Goal: Transaction & Acquisition: Purchase product/service

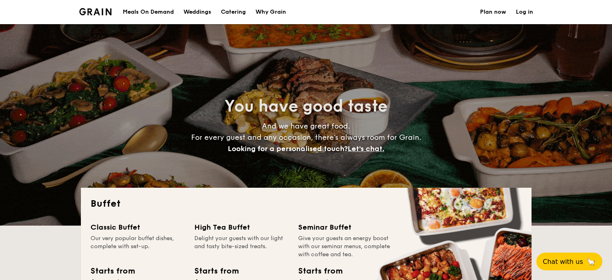
select select
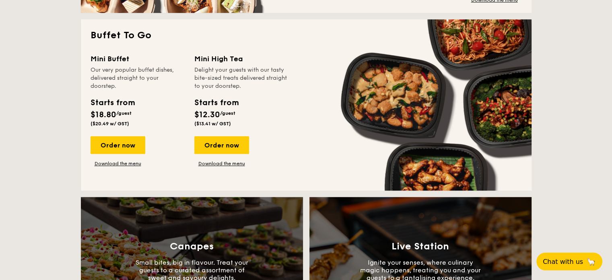
drag, startPoint x: 383, startPoint y: 99, endPoint x: 382, endPoint y: 112, distance: 12.5
click at [369, 138] on div "Mini Buffet Our very popular buffet dishes, delivered straight to your doorstep…" at bounding box center [306, 117] width 431 height 128
click at [386, 101] on div "Mini Buffet Our very popular buffet dishes, delivered straight to your doorstep…" at bounding box center [306, 117] width 431 height 128
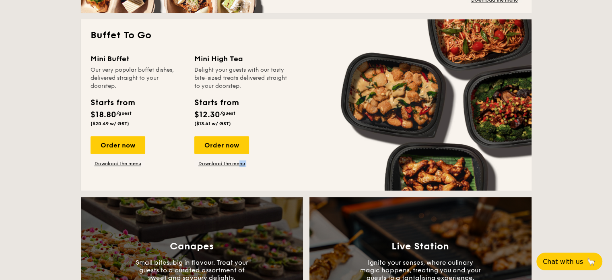
click at [386, 101] on div "Mini Buffet Our very popular buffet dishes, delivered straight to your doorstep…" at bounding box center [306, 117] width 431 height 128
click at [352, 110] on div "Mini Buffet Our very popular buffet dishes, delivered straight to your doorstep…" at bounding box center [306, 117] width 431 height 128
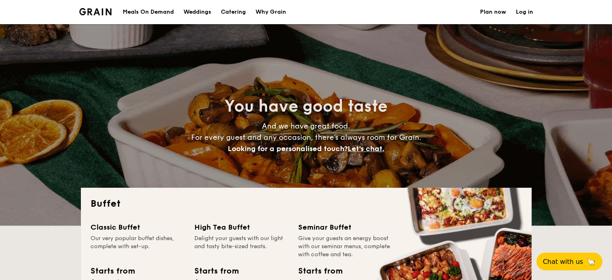
click at [155, 8] on div "Meals On Demand" at bounding box center [148, 12] width 51 height 24
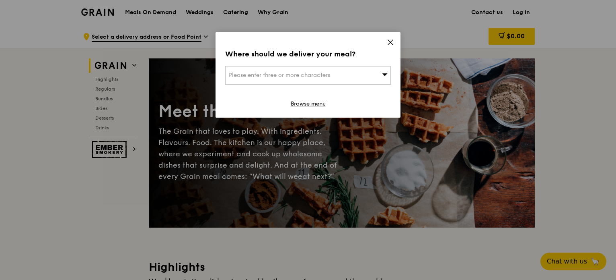
click at [386, 44] on div "Where should we deliver your meal? Please enter three or more characters Browse…" at bounding box center [308, 74] width 185 height 85
click at [385, 45] on div "Where should we deliver your meal? Please enter three or more characters Browse…" at bounding box center [308, 74] width 185 height 85
click at [388, 41] on icon at bounding box center [390, 42] width 7 height 7
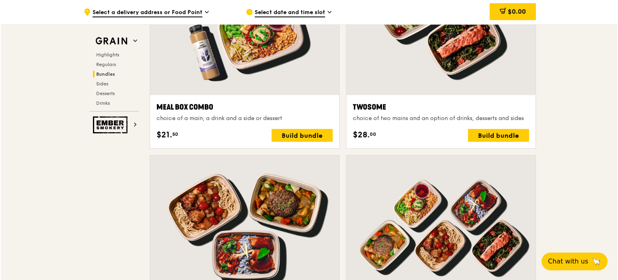
scroll to position [1237, 0]
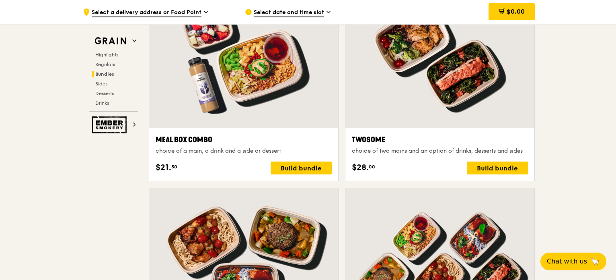
click at [237, 97] on div at bounding box center [243, 58] width 189 height 140
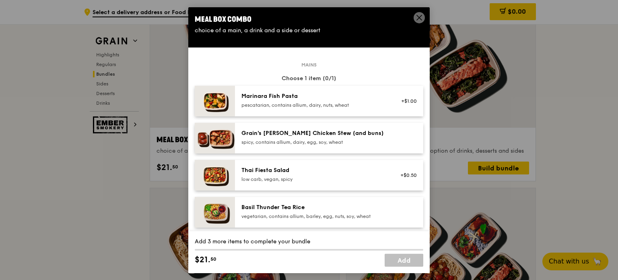
click at [244, 207] on div "Basil Thunder Tea Rice" at bounding box center [313, 207] width 144 height 8
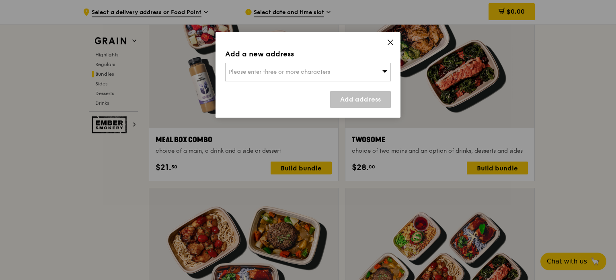
click at [368, 72] on div "Please enter three or more characters" at bounding box center [308, 72] width 166 height 19
click at [335, 94] on li "Please enter 3 or more characters" at bounding box center [308, 88] width 165 height 14
click at [334, 73] on input "search" at bounding box center [308, 72] width 165 height 18
type input "j"
click at [391, 41] on icon at bounding box center [390, 42] width 7 height 7
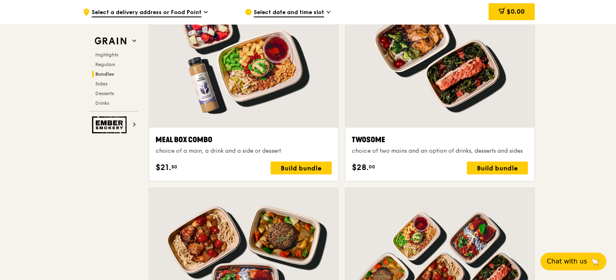
click at [179, 141] on div "Meal Box Combo" at bounding box center [244, 139] width 176 height 11
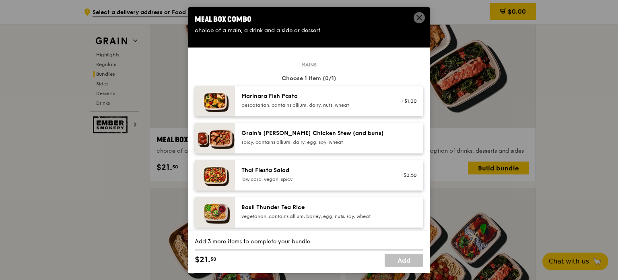
click at [259, 93] on div "Marinara Fish Pasta" at bounding box center [313, 96] width 144 height 8
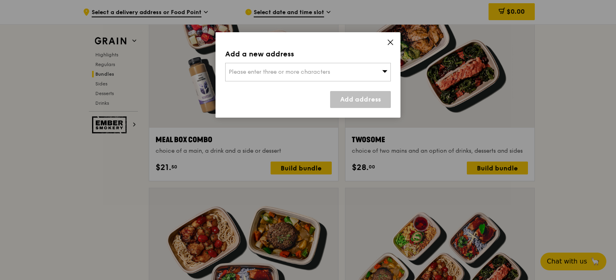
click at [264, 80] on div "Please enter three or more characters" at bounding box center [308, 72] width 166 height 19
click at [266, 94] on li "Please enter 3 or more characters" at bounding box center [308, 88] width 165 height 14
click at [270, 70] on input "search" at bounding box center [308, 72] width 165 height 18
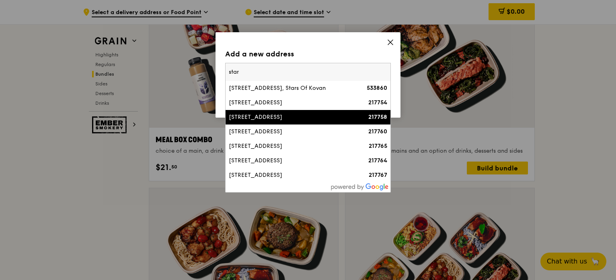
type input "star"
click at [271, 121] on div "5 Starlight Road" at bounding box center [288, 117] width 119 height 8
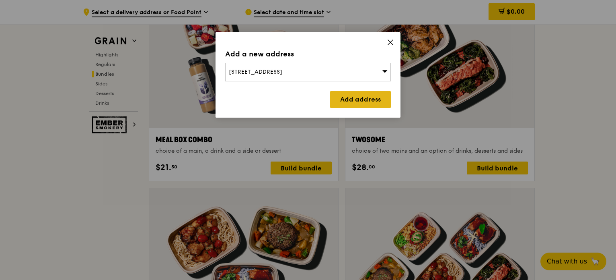
click at [340, 105] on link "Add address" at bounding box center [360, 99] width 61 height 17
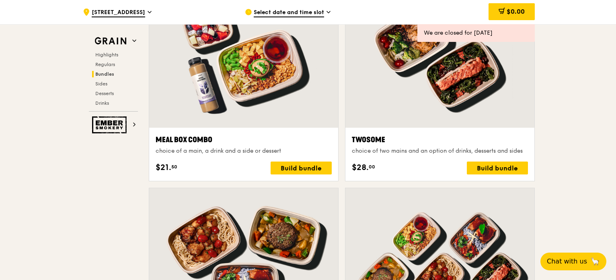
click at [272, 87] on div at bounding box center [243, 58] width 189 height 140
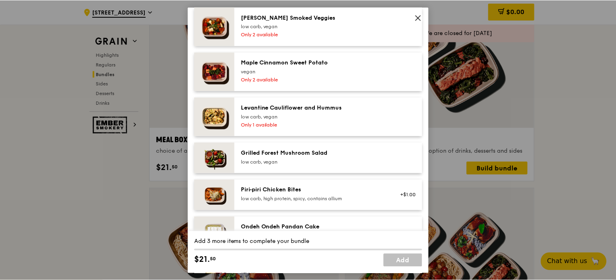
scroll to position [603, 0]
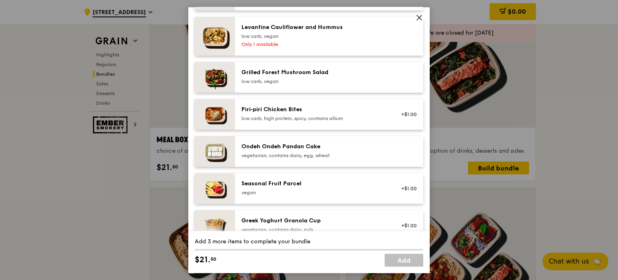
click at [259, 111] on div "Piri‑piri Chicken Bites" at bounding box center [313, 109] width 144 height 8
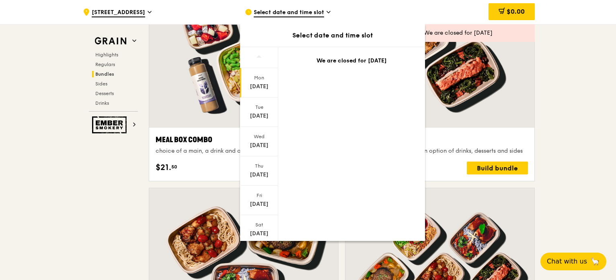
click at [255, 88] on div "Sep 15" at bounding box center [259, 86] width 36 height 8
click at [255, 104] on div "Tue" at bounding box center [259, 107] width 36 height 6
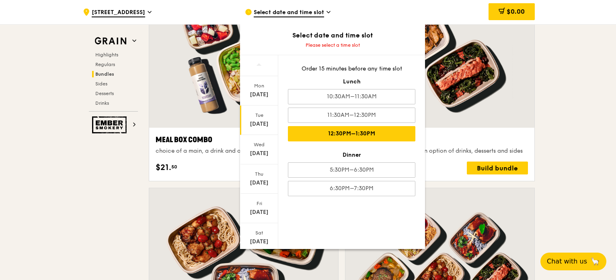
click at [323, 126] on div "12:30PM–1:30PM" at bounding box center [352, 133] width 128 height 15
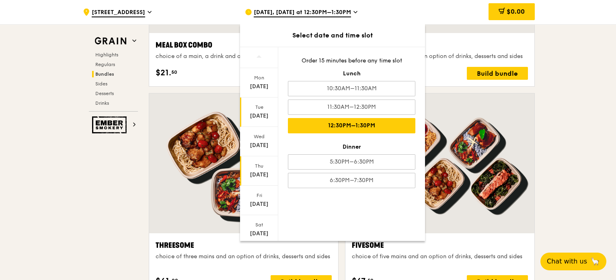
scroll to position [1438, 0]
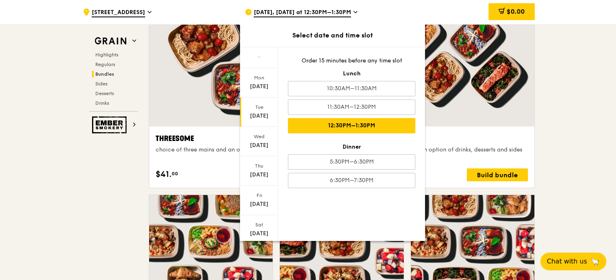
click at [323, 122] on div "12:30PM–1:30PM" at bounding box center [352, 125] width 128 height 15
click at [547, 99] on div ".cls-1 { fill: none; stroke: #fff; stroke-linecap: round; stroke-linejoin: roun…" at bounding box center [308, 284] width 616 height 3397
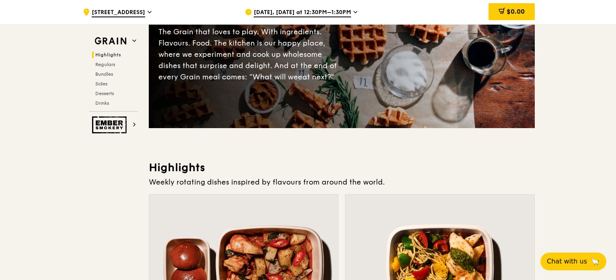
scroll to position [0, 0]
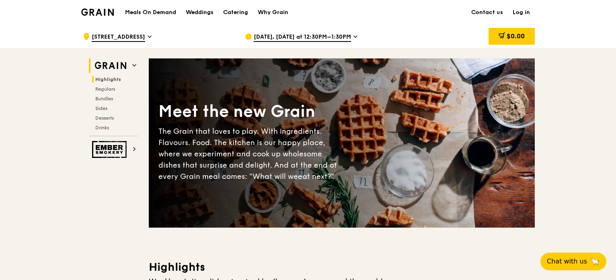
click at [120, 67] on img at bounding box center [110, 65] width 37 height 14
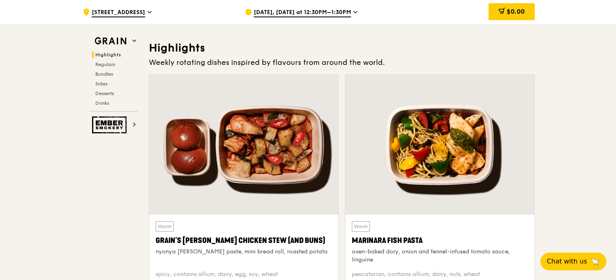
scroll to position [227, 0]
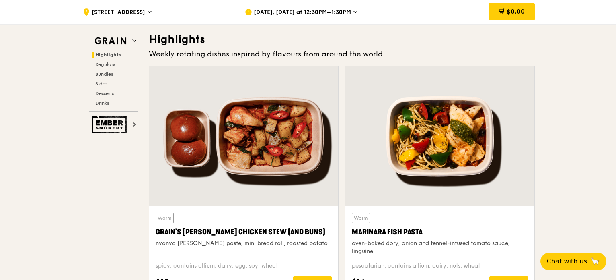
click at [264, 177] on div at bounding box center [243, 136] width 189 height 140
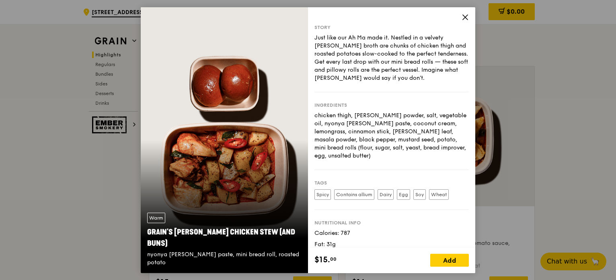
click at [212, 146] on div "Warm Grain's Curry Chicken Stew (and buns) nyonya curry paste, mini bread roll,…" at bounding box center [224, 139] width 167 height 265
click at [228, 177] on div "Warm Grain's Curry Chicken Stew (and buns) nyonya curry paste, mini bread roll,…" at bounding box center [224, 139] width 167 height 265
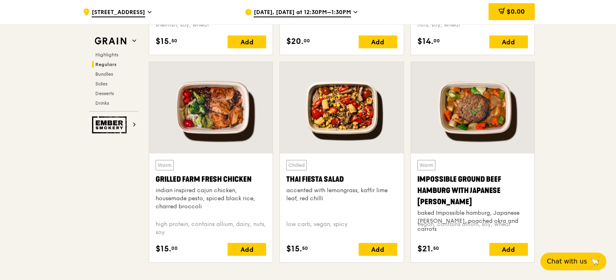
scroll to position [911, 0]
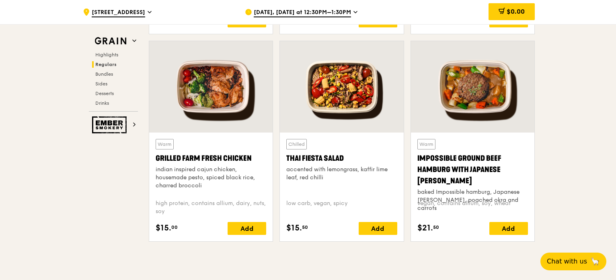
click at [223, 90] on div at bounding box center [210, 86] width 123 height 91
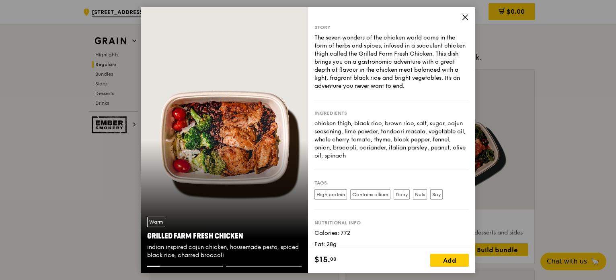
scroll to position [29, 0]
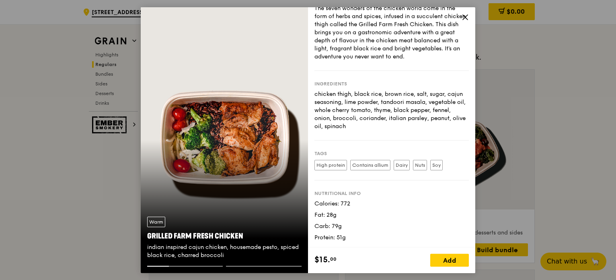
click at [460, 16] on div "The seven wonders of the chicken world come in the form of herbs and spices, in…" at bounding box center [392, 32] width 154 height 56
click at [292, 198] on div "Warm Grilled Farm Fresh Chicken indian inspired cajun chicken, housemade pesto,…" at bounding box center [224, 139] width 167 height 265
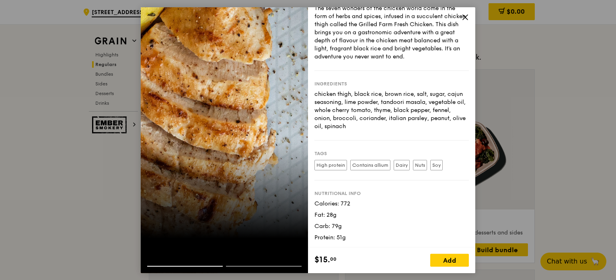
click at [287, 189] on div at bounding box center [224, 139] width 167 height 265
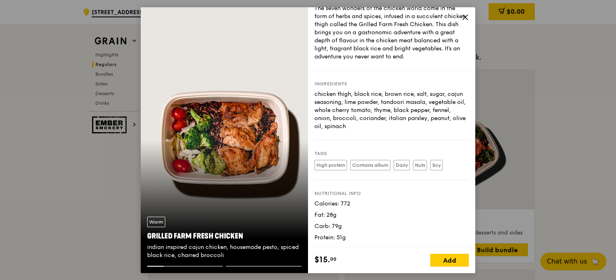
click at [466, 19] on icon at bounding box center [465, 16] width 7 height 7
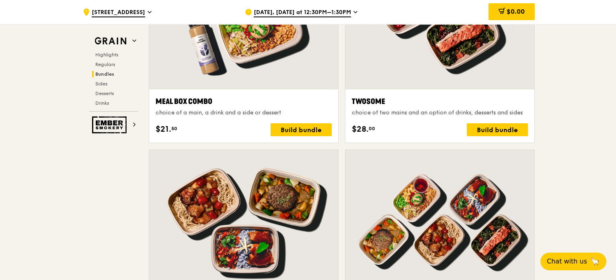
scroll to position [1236, 0]
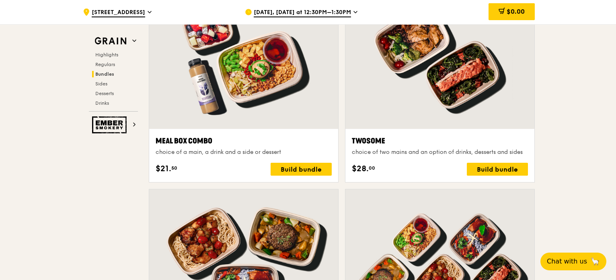
click at [268, 71] on div at bounding box center [243, 59] width 189 height 140
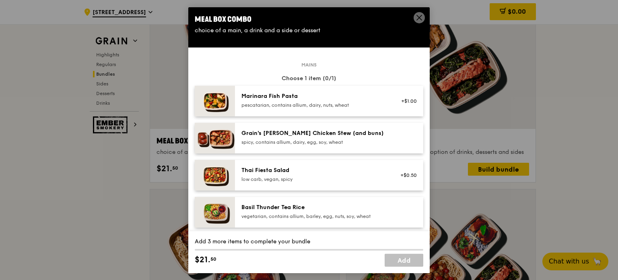
click at [417, 19] on icon at bounding box center [419, 17] width 7 height 7
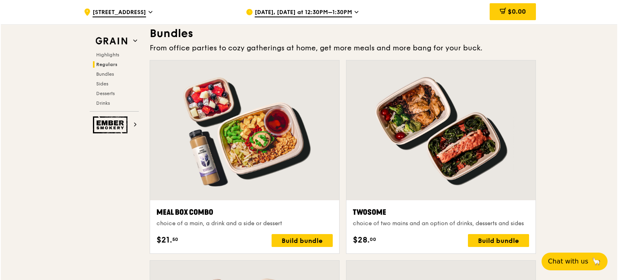
scroll to position [1115, 0]
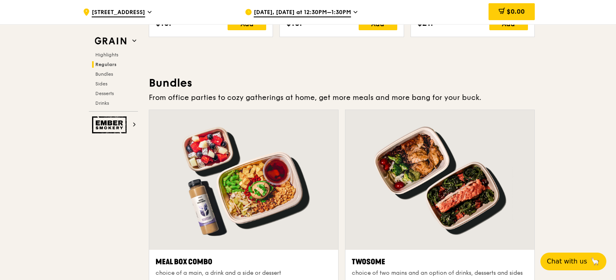
click at [235, 151] on div at bounding box center [243, 180] width 189 height 140
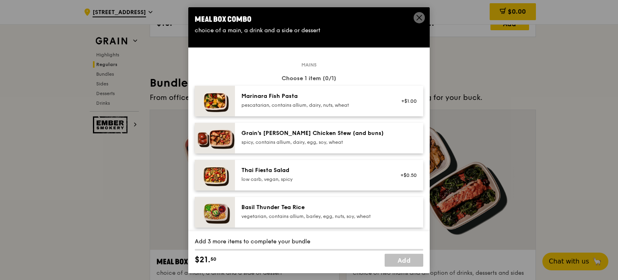
click at [211, 100] on img at bounding box center [215, 100] width 40 height 31
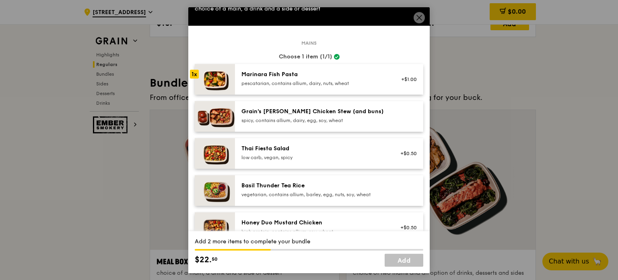
scroll to position [80, 0]
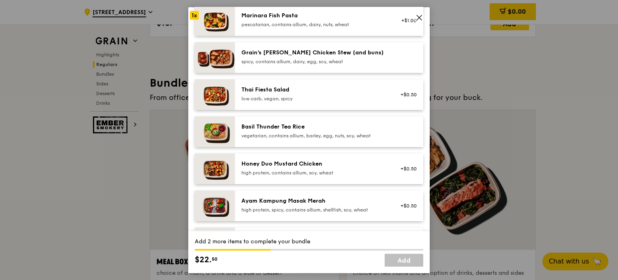
click at [215, 133] on img at bounding box center [215, 131] width 40 height 31
click at [223, 185] on div "Mains Choose 1 item (1/1) Marinara Fish Pasta pescatarian, contains allium, dai…" at bounding box center [309, 170] width 228 height 372
click at [221, 174] on img at bounding box center [215, 168] width 40 height 31
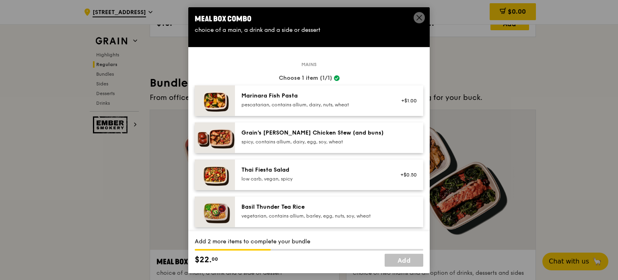
scroll to position [0, 0]
click at [220, 169] on img at bounding box center [215, 174] width 40 height 31
click at [206, 141] on img at bounding box center [215, 137] width 40 height 31
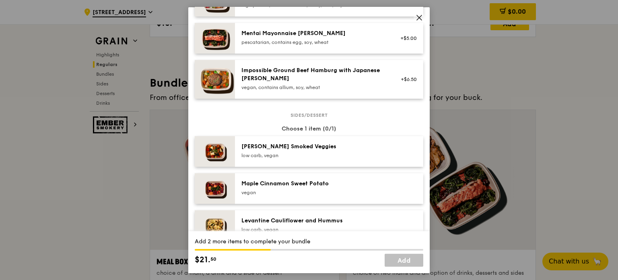
scroll to position [241, 0]
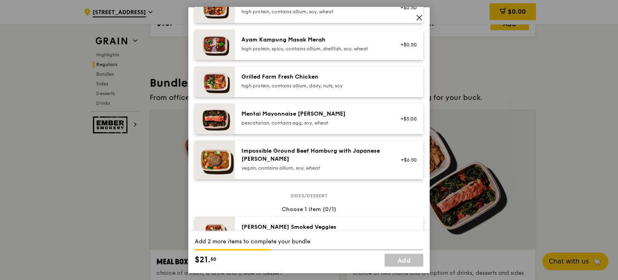
click at [219, 70] on img at bounding box center [215, 81] width 40 height 31
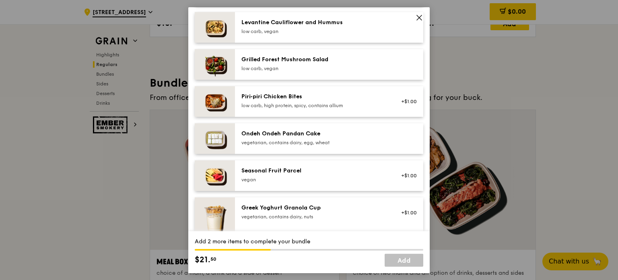
scroll to position [523, 0]
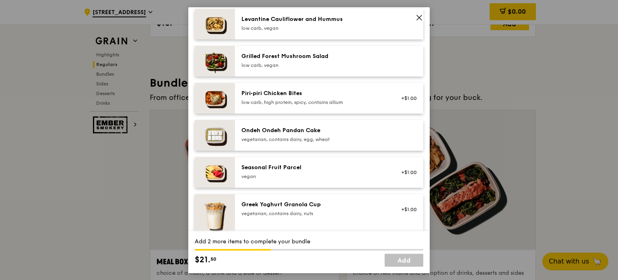
click at [225, 217] on img at bounding box center [215, 213] width 40 height 40
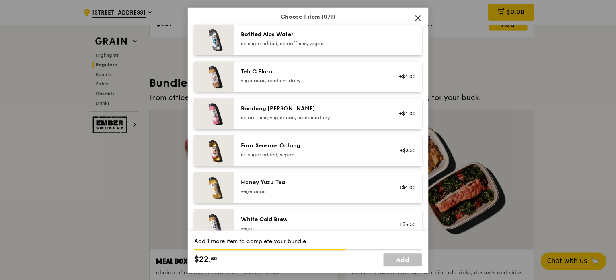
scroll to position [845, 0]
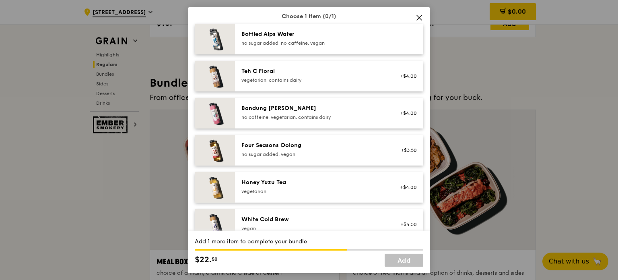
click at [213, 147] on img at bounding box center [215, 149] width 40 height 31
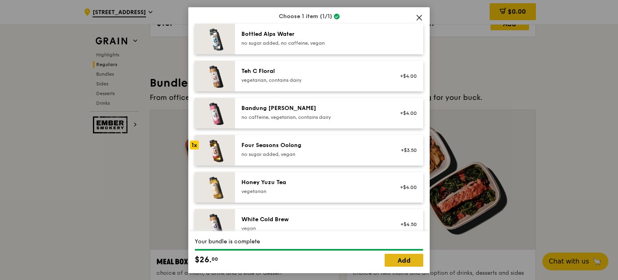
click at [412, 259] on link "Add" at bounding box center [404, 259] width 39 height 13
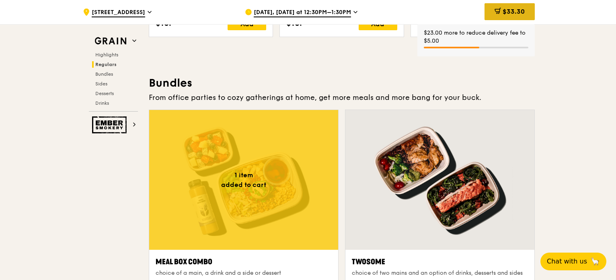
click at [504, 14] on span "$33.30" at bounding box center [514, 12] width 22 height 8
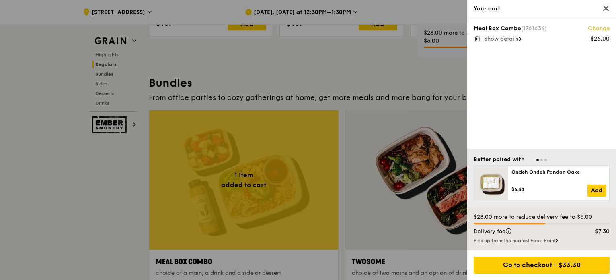
scroll to position [1111, 0]
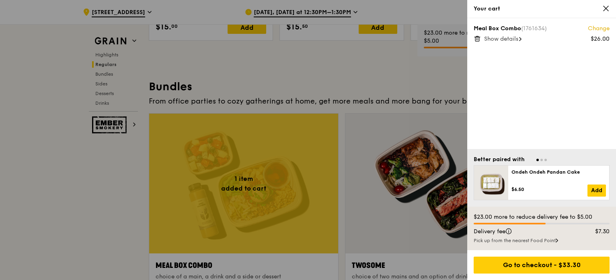
click at [494, 182] on div at bounding box center [491, 182] width 34 height 34
click at [493, 187] on div at bounding box center [491, 182] width 34 height 34
click at [503, 37] on span "Show details" at bounding box center [501, 38] width 34 height 7
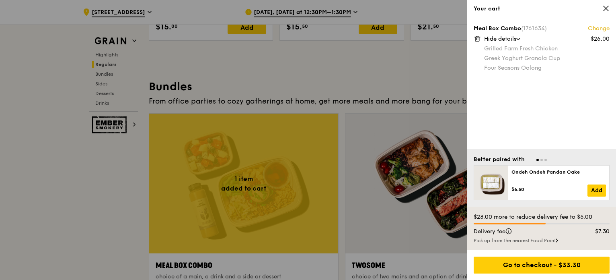
click at [507, 154] on div "Better paired with Ondeh Ondeh Pandan Cake $6.50 Add Four Seasons Oolong $5.00 …" at bounding box center [541, 178] width 149 height 58
click at [497, 174] on div at bounding box center [491, 182] width 34 height 34
click at [492, 181] on div at bounding box center [491, 182] width 34 height 34
click at [477, 38] on icon at bounding box center [477, 38] width 7 height 7
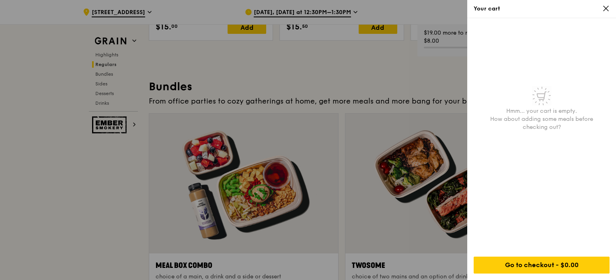
click at [383, 72] on div at bounding box center [308, 140] width 616 height 280
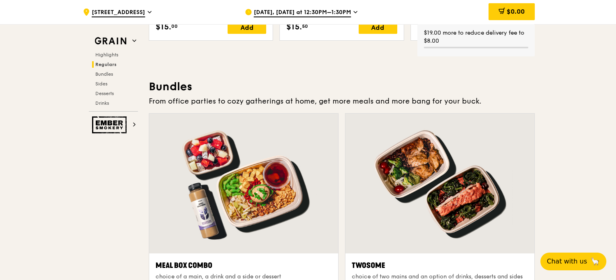
click at [455, 184] on div at bounding box center [440, 183] width 189 height 140
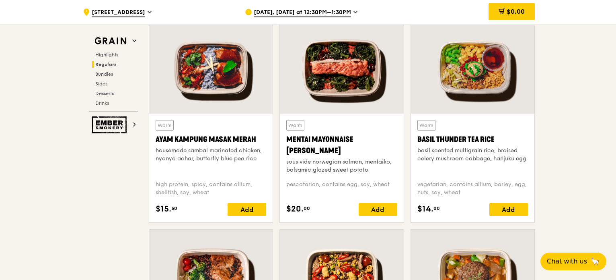
scroll to position [709, 0]
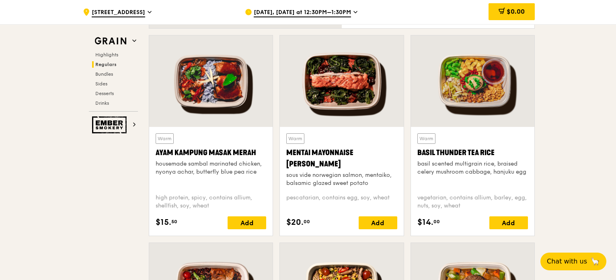
click at [446, 83] on div at bounding box center [472, 80] width 123 height 91
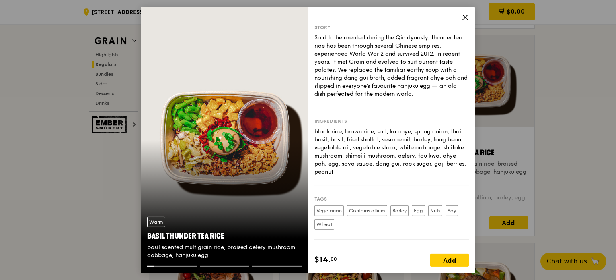
drag, startPoint x: 216, startPoint y: 133, endPoint x: 216, endPoint y: 148, distance: 15.3
click at [216, 148] on div "Warm Basil Thunder Tea Rice basil scented multigrain rice, braised celery mushr…" at bounding box center [224, 139] width 167 height 265
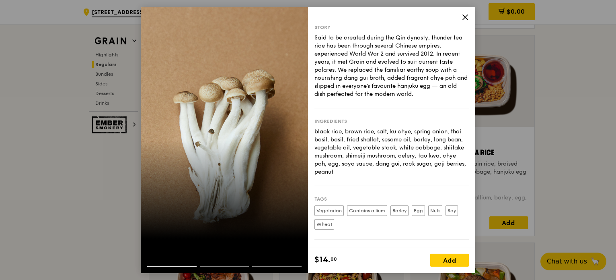
click at [216, 148] on div at bounding box center [224, 139] width 167 height 265
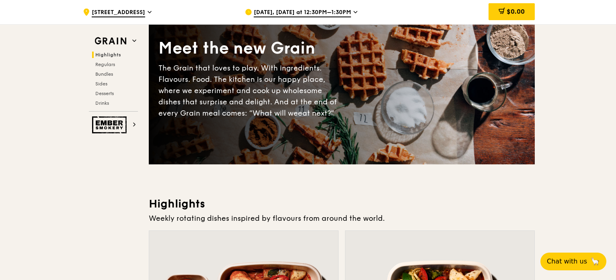
scroll to position [0, 0]
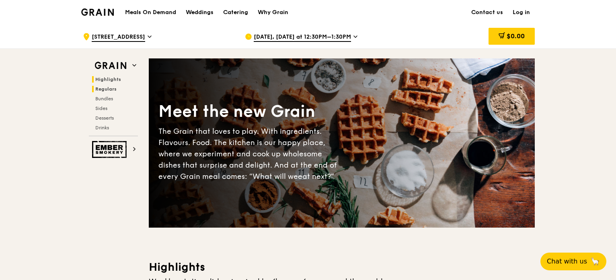
click at [102, 90] on span "Regulars" at bounding box center [105, 89] width 21 height 6
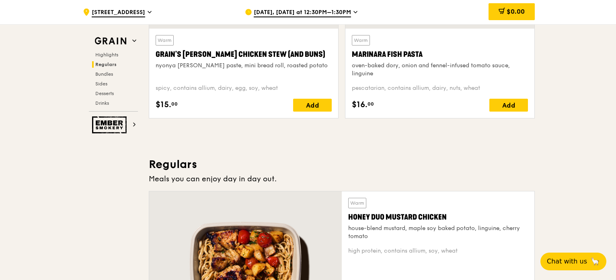
scroll to position [288, 0]
